Goal: Find specific page/section

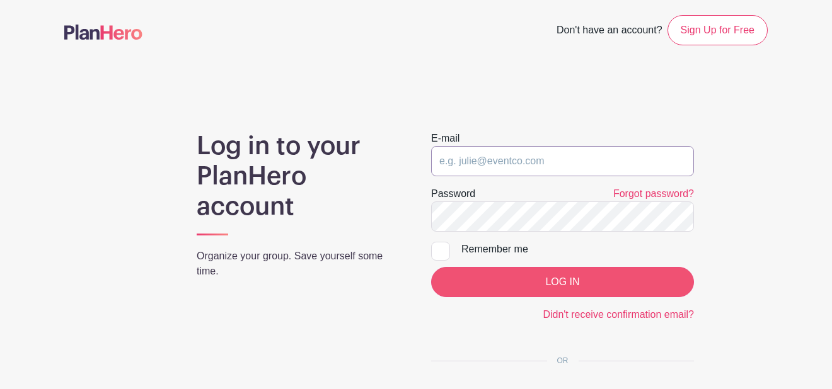
type input "[PERSON_NAME][EMAIL_ADDRESS][PERSON_NAME][DOMAIN_NAME]"
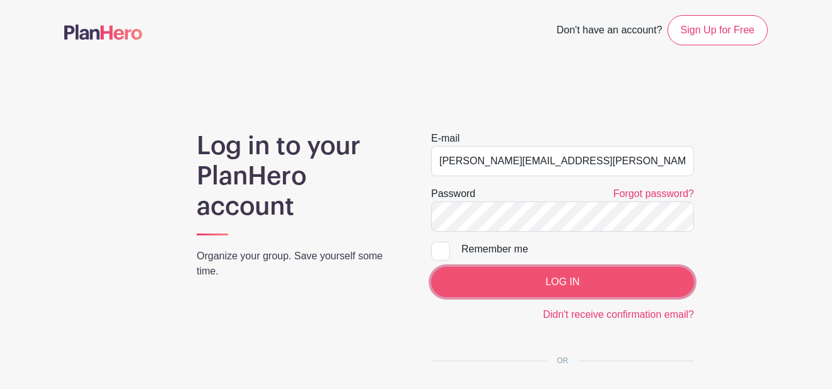
click at [595, 281] on input "LOG IN" at bounding box center [562, 282] width 263 height 30
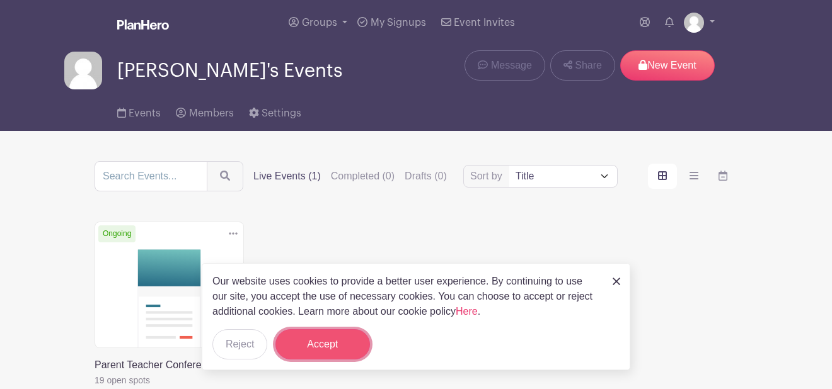
click at [347, 345] on button "Accept" at bounding box center [322, 345] width 95 height 30
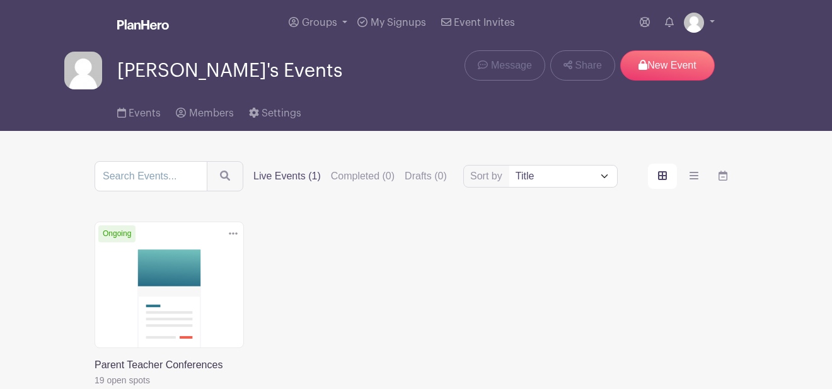
click at [95, 388] on link at bounding box center [95, 388] width 0 height 0
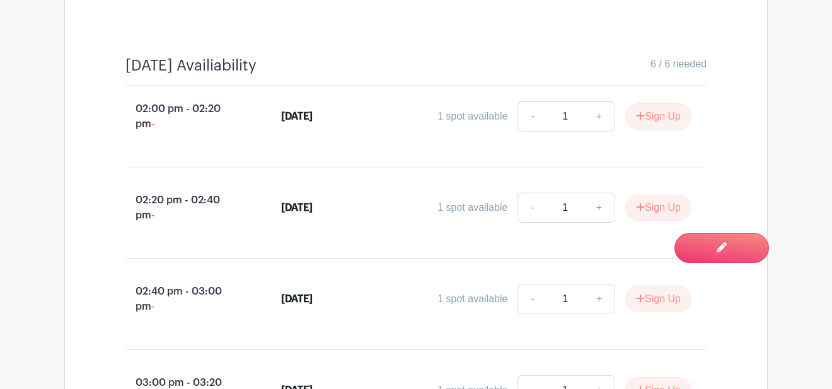
scroll to position [2777, 0]
